Goal: Answer question/provide support

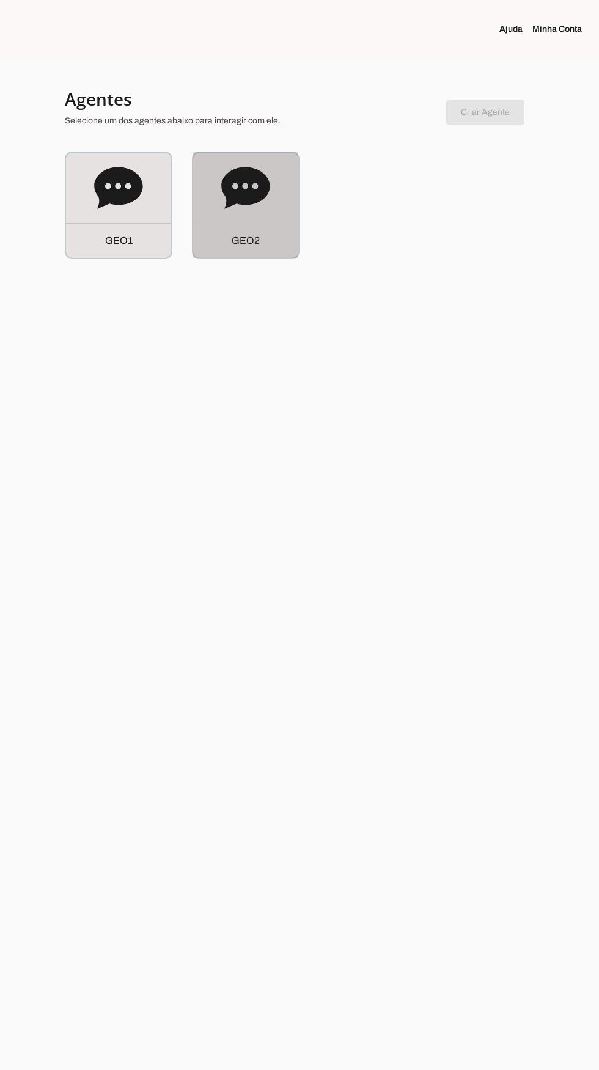
click at [249, 215] on div "G E O 2" at bounding box center [245, 205] width 105 height 105
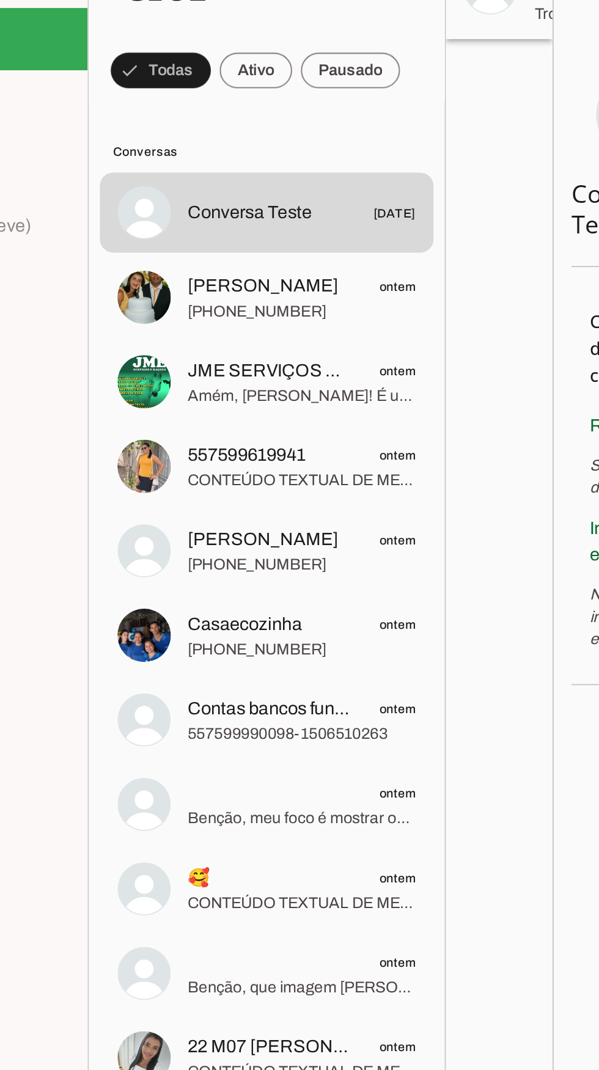
click at [294, 82] on span at bounding box center [297, 73] width 54 height 29
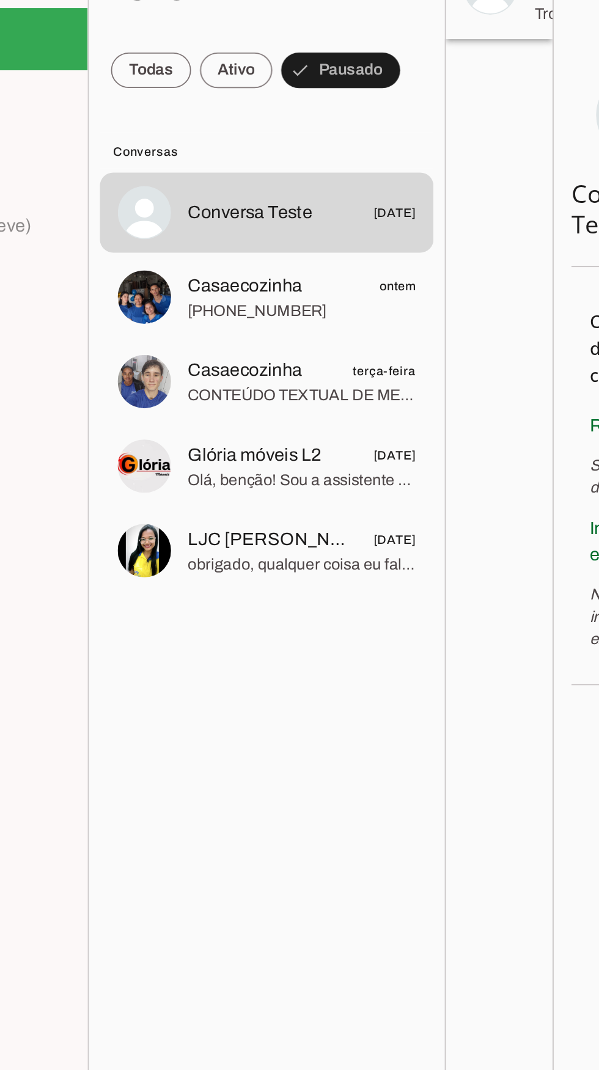
click at [183, 81] on span at bounding box center [188, 73] width 44 height 29
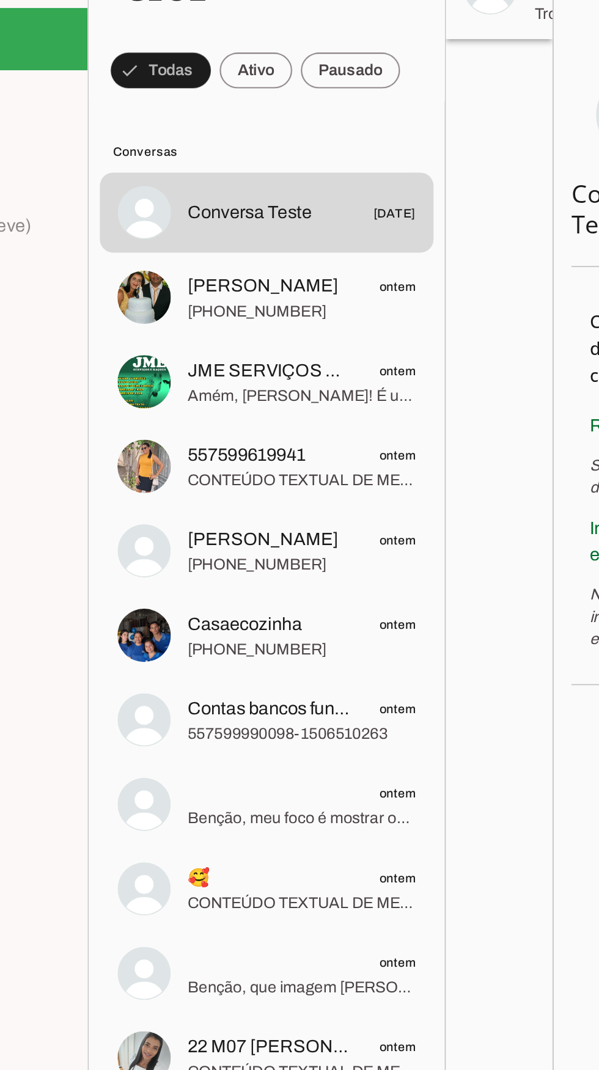
click at [247, 255] on span "Amém, [PERSON_NAME]! É uma benção te receber novamente, meu querido. Sou a assi…" at bounding box center [270, 252] width 125 height 12
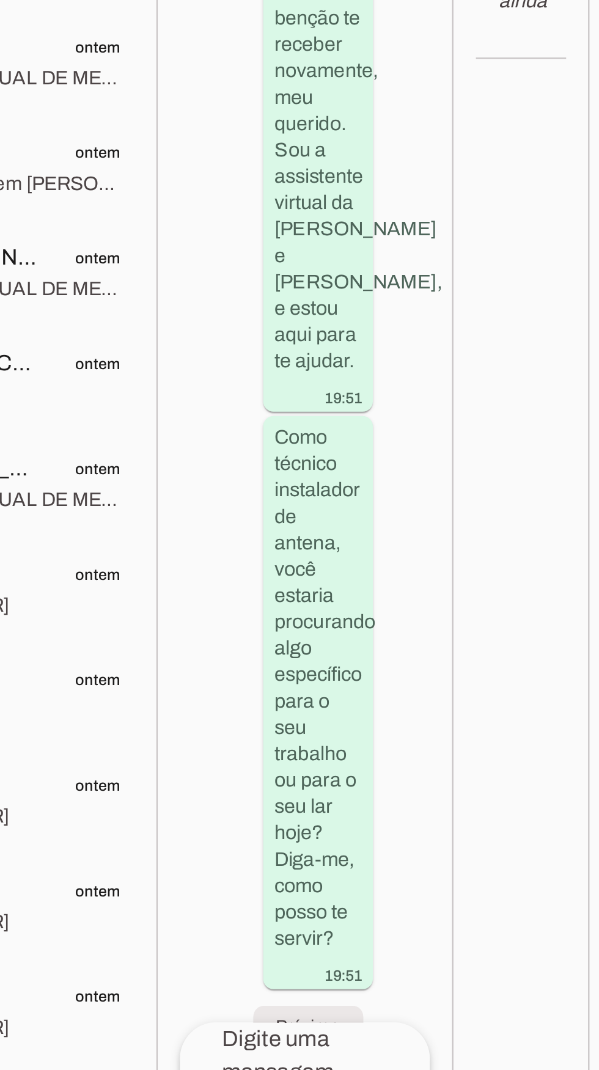
scroll to position [50928, 0]
